Goal: Contribute content: Add original content to the website for others to see

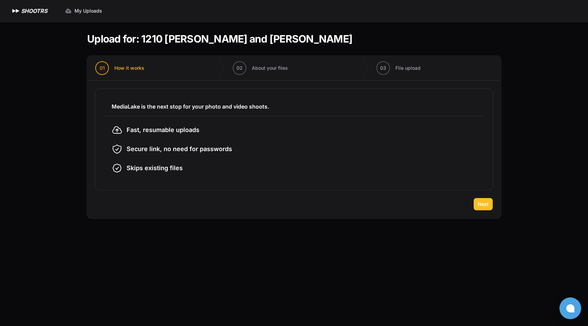
click at [484, 203] on span "Next" at bounding box center [483, 204] width 11 height 7
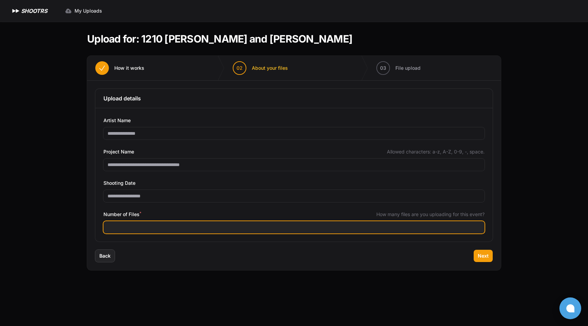
click at [433, 232] on input "Number of Files *" at bounding box center [293, 227] width 381 height 12
type input "***"
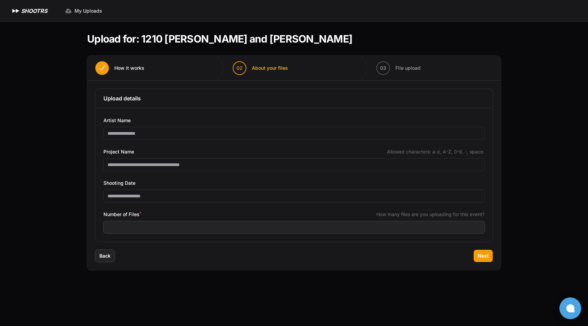
click at [494, 257] on div "Back Next" at bounding box center [294, 260] width 414 height 20
click at [482, 254] on span "Next" at bounding box center [483, 255] width 11 height 7
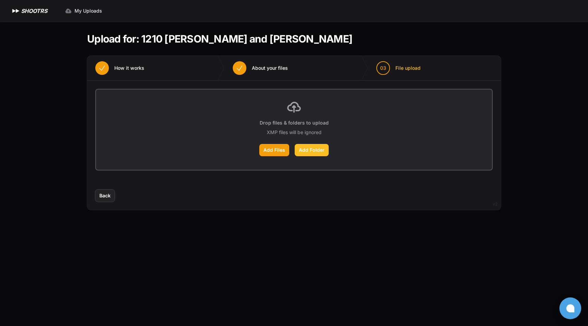
click at [308, 148] on label "Add Folder" at bounding box center [312, 150] width 34 height 12
click at [0, 0] on input "Add Folder" at bounding box center [0, 0] width 0 height 0
click at [313, 151] on label "Add Folder" at bounding box center [312, 150] width 34 height 12
click at [0, 0] on input "Add Folder" at bounding box center [0, 0] width 0 height 0
